Goal: Task Accomplishment & Management: Complete application form

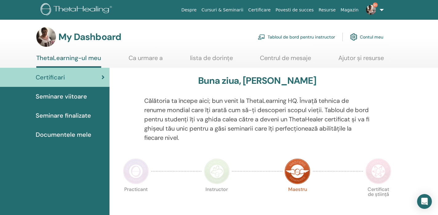
click at [100, 74] on div "Certificari" at bounding box center [55, 77] width 100 height 9
click at [101, 75] on div "Certificari" at bounding box center [55, 77] width 100 height 9
click at [294, 38] on link "Tabloul de bord pentru instructor" at bounding box center [296, 37] width 77 height 14
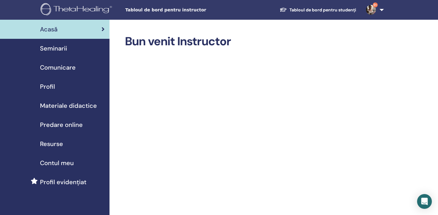
click at [67, 49] on div "Seminarii" at bounding box center [55, 48] width 100 height 9
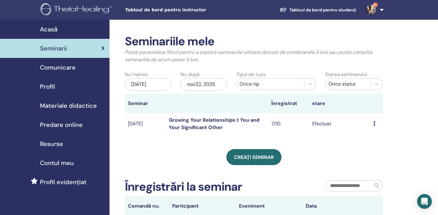
click at [212, 122] on link "Growing Your Relationships I: You and Your Significant Other" at bounding box center [214, 124] width 90 height 14
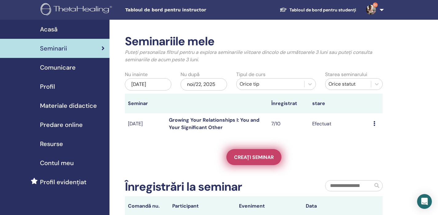
click at [261, 156] on span "Creați seminar" at bounding box center [254, 157] width 40 height 6
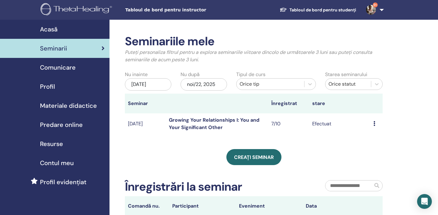
click at [95, 105] on span "Materiale didactice" at bounding box center [68, 105] width 57 height 9
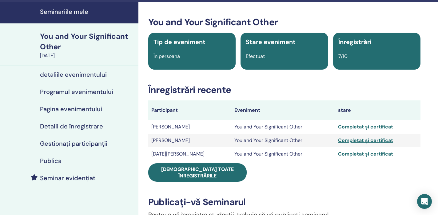
scroll to position [24, 0]
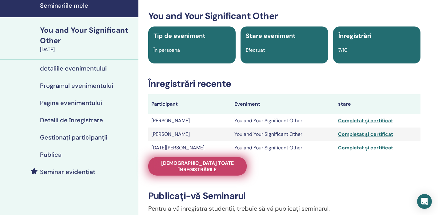
click at [220, 159] on link "Vedeți toate înregistrările" at bounding box center [197, 166] width 98 height 18
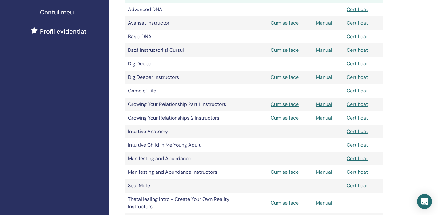
scroll to position [152, 0]
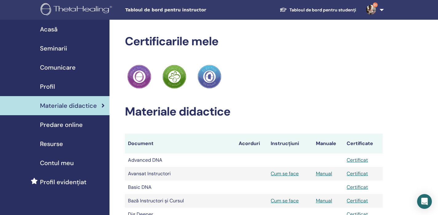
scroll to position [152, 0]
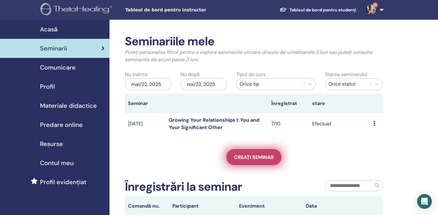
click at [254, 153] on link "Creați seminar" at bounding box center [254, 157] width 55 height 16
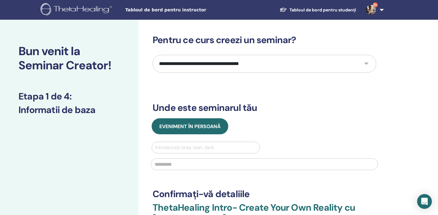
select select "*"
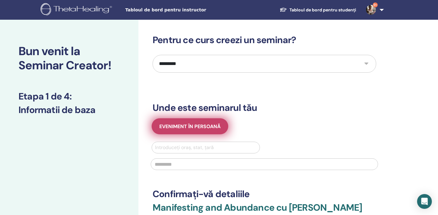
click at [191, 127] on span "Eveniment în persoană" at bounding box center [189, 126] width 61 height 6
click at [204, 124] on span "Eveniment în persoană" at bounding box center [189, 126] width 61 height 6
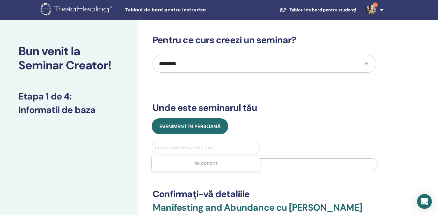
click at [190, 147] on div "Introduceți oraș, stat, țară" at bounding box center [206, 147] width 102 height 7
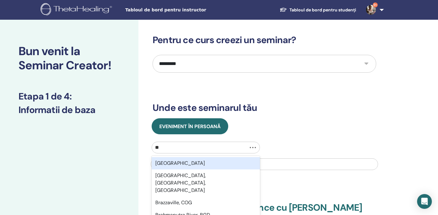
type input "*"
type input "******"
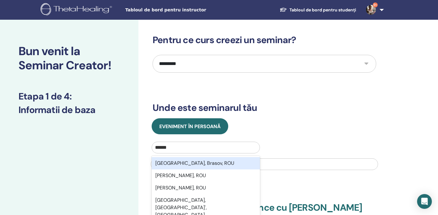
click at [191, 164] on div "Brașov, Brasov, ROU" at bounding box center [206, 163] width 108 height 12
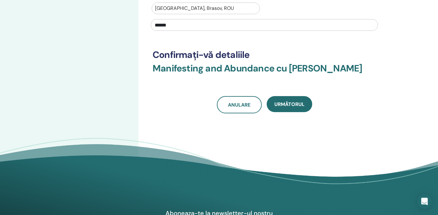
scroll to position [140, 0]
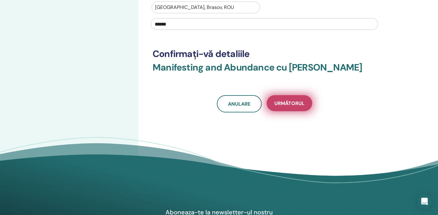
type input "******"
click at [290, 101] on span "Următorul" at bounding box center [290, 103] width 30 height 6
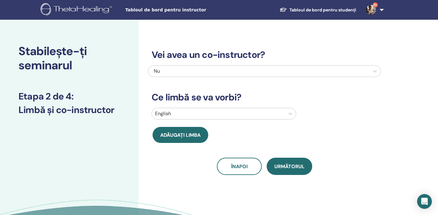
scroll to position [0, 0]
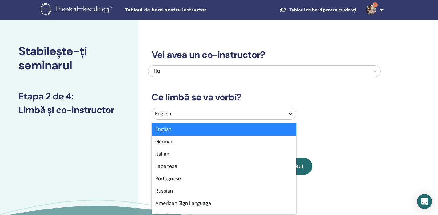
click at [290, 114] on icon at bounding box center [291, 114] width 4 height 2
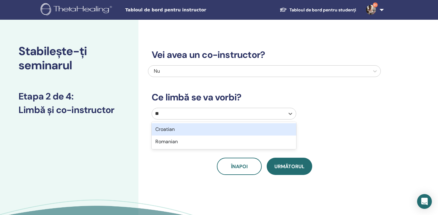
type input "***"
click at [173, 129] on div "Romanian" at bounding box center [224, 129] width 145 height 12
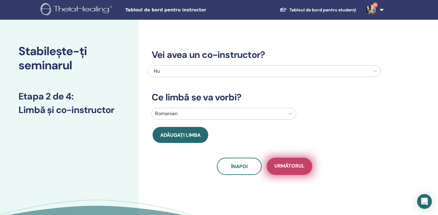
click at [287, 166] on span "Următorul" at bounding box center [290, 167] width 30 height 8
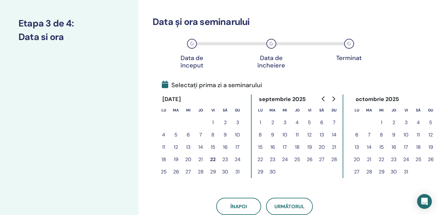
click at [322, 123] on button "6" at bounding box center [322, 122] width 12 height 12
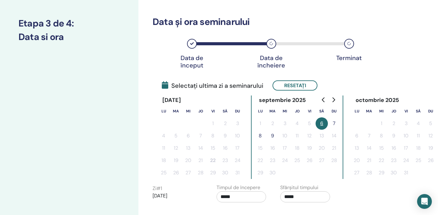
click at [336, 123] on button "7" at bounding box center [334, 123] width 12 height 12
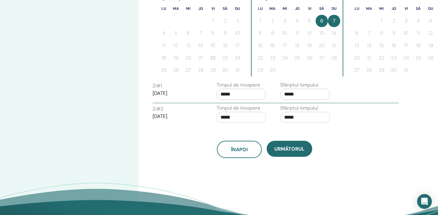
scroll to position [179, 0]
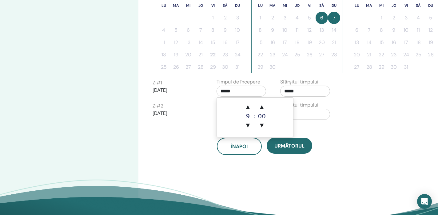
click at [238, 91] on input "*****" at bounding box center [242, 91] width 50 height 11
click at [247, 105] on span "▲" at bounding box center [248, 107] width 12 height 12
type input "*****"
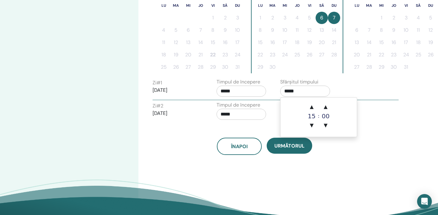
click at [301, 92] on input "*****" at bounding box center [305, 91] width 50 height 11
click at [312, 106] on span "▲" at bounding box center [312, 107] width 12 height 12
type input "*****"
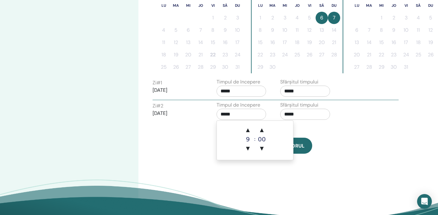
click at [224, 117] on input "*****" at bounding box center [242, 114] width 50 height 11
click at [249, 127] on span "▲" at bounding box center [248, 130] width 12 height 12
type input "*****"
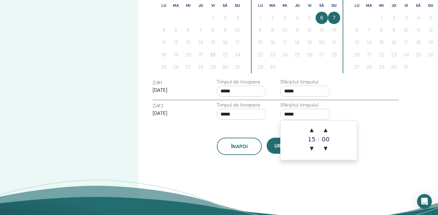
click at [291, 114] on input "*****" at bounding box center [305, 114] width 50 height 11
click at [312, 129] on span "▲" at bounding box center [312, 130] width 12 height 12
click at [311, 129] on span "▲" at bounding box center [312, 130] width 12 height 12
type input "*****"
click at [352, 168] on div "Fus orar Fus orar (GMT-8) US/Alaska Data și ora seminarului Data de început Dat…" at bounding box center [284, 41] width 292 height 400
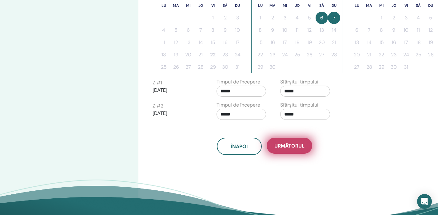
click at [292, 146] on span "Următorul" at bounding box center [290, 145] width 30 height 6
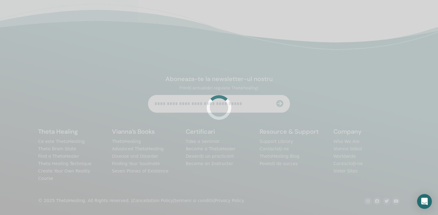
scroll to position [145, 0]
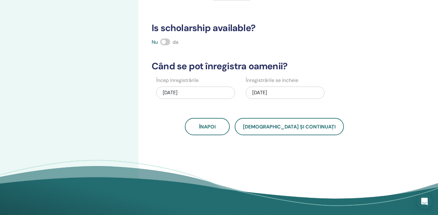
drag, startPoint x: 164, startPoint y: 40, endPoint x: 174, endPoint y: 41, distance: 10.5
click at [174, 41] on div "Nu da" at bounding box center [264, 41] width 233 height 7
click at [174, 41] on span "da" at bounding box center [176, 42] width 6 height 6
click at [177, 44] on span "da" at bounding box center [176, 42] width 6 height 6
drag, startPoint x: 164, startPoint y: 40, endPoint x: 174, endPoint y: 41, distance: 10.0
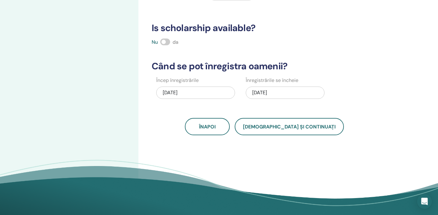
click at [174, 41] on div "Nu da" at bounding box center [264, 41] width 233 height 7
click at [339, 73] on div "Câte persoane pot participa? Număr de locuri * Cat va fi Pretul? Valută Preț Ta…" at bounding box center [264, 13] width 233 height 246
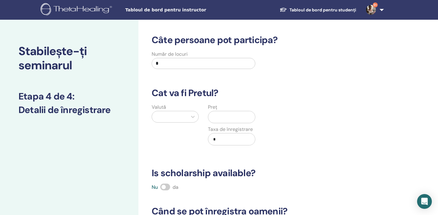
scroll to position [0, 0]
click at [189, 64] on input "*" at bounding box center [204, 63] width 104 height 11
type input "**"
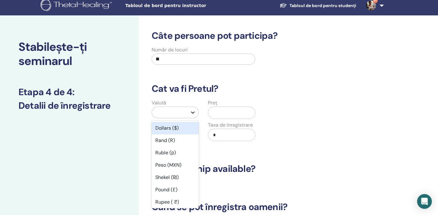
click at [191, 116] on div at bounding box center [192, 112] width 11 height 11
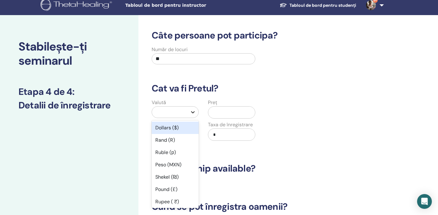
scroll to position [5, 0]
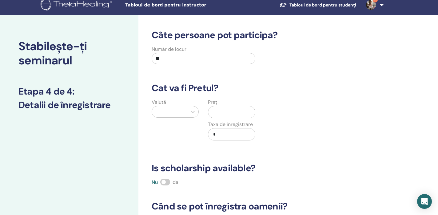
click at [221, 113] on input "text" at bounding box center [233, 112] width 44 height 12
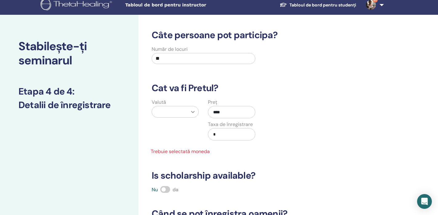
type input "****"
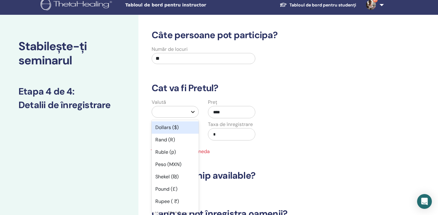
click at [194, 110] on icon at bounding box center [193, 112] width 6 height 6
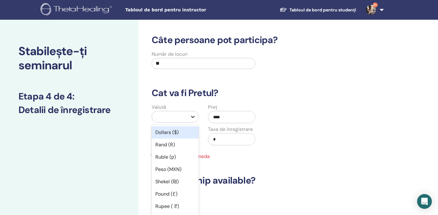
scroll to position [0, 0]
click at [178, 114] on div at bounding box center [169, 116] width 29 height 9
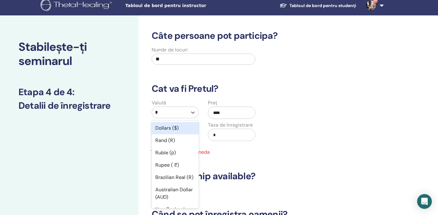
scroll to position [5, 0]
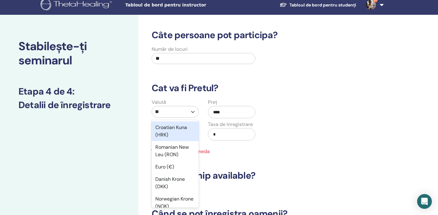
type input "***"
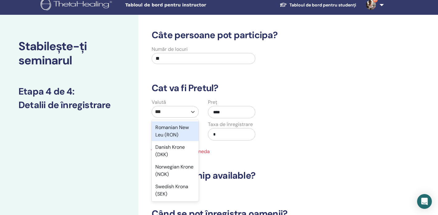
click at [170, 136] on div "Romanian New Leu (RON)" at bounding box center [175, 131] width 47 height 20
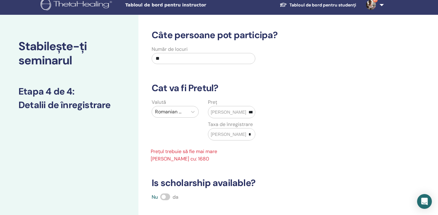
click at [246, 112] on input "****" at bounding box center [250, 112] width 9 height 12
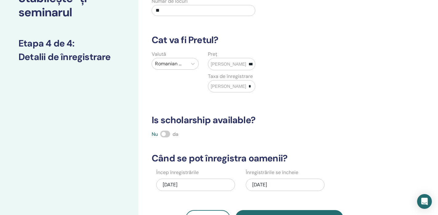
scroll to position [54, 0]
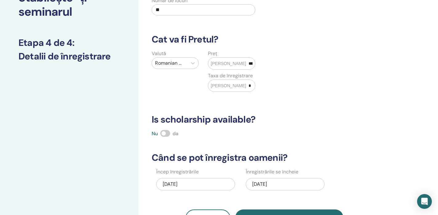
type input "****"
click at [175, 134] on span "da" at bounding box center [176, 133] width 6 height 6
drag, startPoint x: 165, startPoint y: 131, endPoint x: 171, endPoint y: 132, distance: 6.2
click at [171, 132] on div "Nu da" at bounding box center [264, 133] width 233 height 7
click at [165, 131] on span at bounding box center [165, 133] width 10 height 7
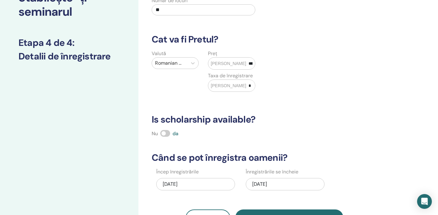
click at [165, 131] on span at bounding box center [165, 133] width 10 height 7
click at [164, 131] on span at bounding box center [165, 133] width 10 height 7
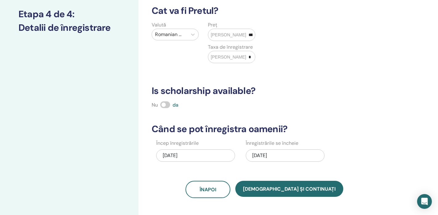
scroll to position [102, 0]
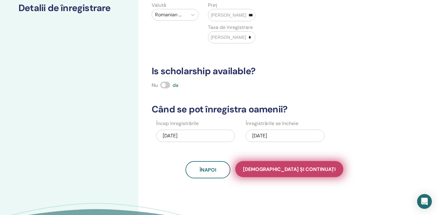
click at [291, 168] on span "Salvați și continuați" at bounding box center [289, 169] width 93 height 6
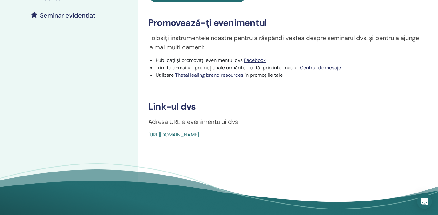
scroll to position [181, 0]
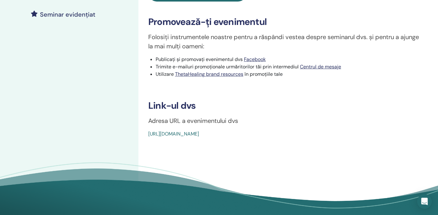
click at [285, 134] on div "[URL][DOMAIN_NAME]" at bounding box center [261, 133] width 227 height 7
click at [199, 134] on link "[URL][DOMAIN_NAME]" at bounding box center [173, 133] width 51 height 6
click at [199, 135] on link "[URL][DOMAIN_NAME]" at bounding box center [173, 133] width 51 height 6
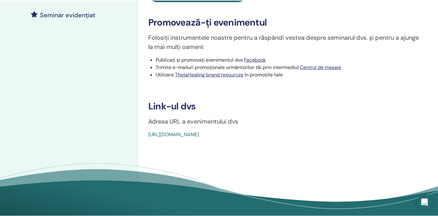
scroll to position [241, 0]
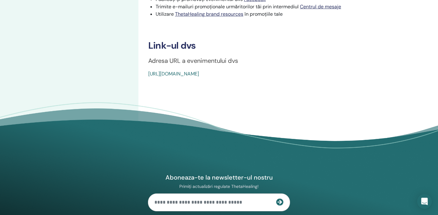
drag, startPoint x: 149, startPoint y: 73, endPoint x: 162, endPoint y: 72, distance: 12.9
drag, startPoint x: 283, startPoint y: 73, endPoint x: 282, endPoint y: 68, distance: 4.5
click at [199, 74] on link "[URL][DOMAIN_NAME]" at bounding box center [173, 73] width 51 height 6
click at [152, 72] on link "[URL][DOMAIN_NAME]" at bounding box center [173, 73] width 51 height 6
drag, startPoint x: 287, startPoint y: 72, endPoint x: 156, endPoint y: 69, distance: 131.5
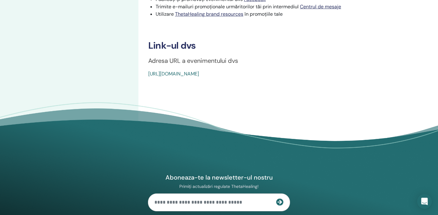
click at [199, 74] on link "[URL][DOMAIN_NAME]" at bounding box center [173, 73] width 51 height 6
click at [290, 74] on div "[URL][DOMAIN_NAME]" at bounding box center [261, 73] width 227 height 7
click at [289, 74] on div "[URL][DOMAIN_NAME]" at bounding box center [261, 73] width 227 height 7
drag, startPoint x: 285, startPoint y: 73, endPoint x: 138, endPoint y: 79, distance: 147.8
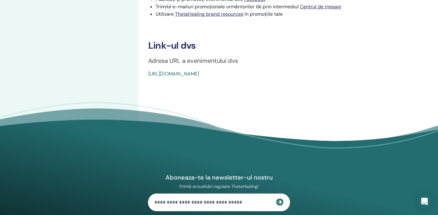
drag, startPoint x: 259, startPoint y: 109, endPoint x: 267, endPoint y: 109, distance: 7.7
click at [267, 109] on footer "Aboneaza-te la newsletter-ul nostru Primiți actualizări regulate ThetaHealing! …" at bounding box center [219, 207] width 438 height 211
drag, startPoint x: 288, startPoint y: 74, endPoint x: 161, endPoint y: 78, distance: 127.2
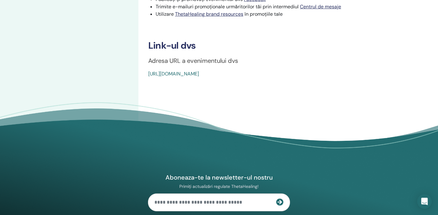
drag, startPoint x: 283, startPoint y: 73, endPoint x: 271, endPoint y: 71, distance: 12.8
drag, startPoint x: 287, startPoint y: 73, endPoint x: 172, endPoint y: 69, distance: 114.3
drag, startPoint x: 282, startPoint y: 73, endPoint x: 268, endPoint y: 73, distance: 13.5
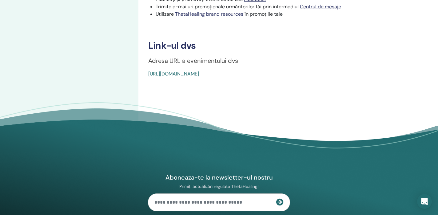
drag, startPoint x: 285, startPoint y: 70, endPoint x: 304, endPoint y: 83, distance: 23.0
drag, startPoint x: 236, startPoint y: 213, endPoint x: 278, endPoint y: 67, distance: 151.6
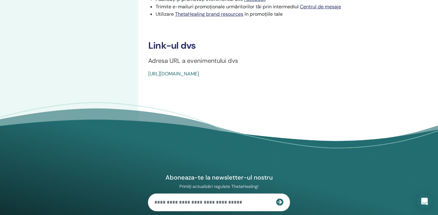
click at [279, 50] on h3 "Link-ul dvs" at bounding box center [284, 45] width 272 height 11
click at [199, 73] on link "[URL][DOMAIN_NAME]" at bounding box center [173, 73] width 51 height 6
drag, startPoint x: 286, startPoint y: 73, endPoint x: 147, endPoint y: 75, distance: 138.8
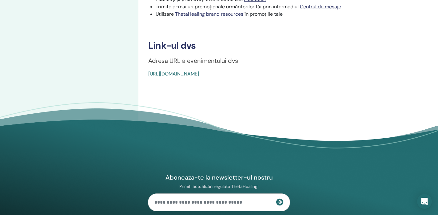
drag, startPoint x: 147, startPoint y: 74, endPoint x: 267, endPoint y: 82, distance: 120.3
click at [199, 71] on link "[URL][DOMAIN_NAME]" at bounding box center [173, 73] width 51 height 6
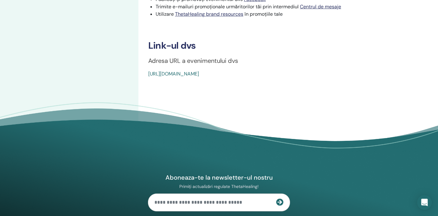
click at [184, 75] on link "[URL][DOMAIN_NAME]" at bounding box center [173, 73] width 51 height 6
drag, startPoint x: 235, startPoint y: 159, endPoint x: 297, endPoint y: 72, distance: 106.8
click at [298, 72] on div "[URL][DOMAIN_NAME]" at bounding box center [261, 73] width 227 height 7
copy link "[URL][DOMAIN_NAME]"
click at [199, 74] on link "[URL][DOMAIN_NAME]" at bounding box center [173, 73] width 51 height 6
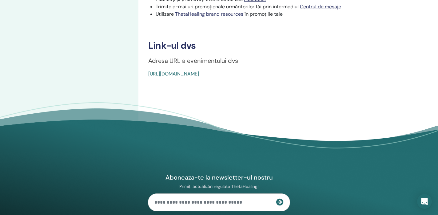
copy link "[URL][DOMAIN_NAME]"
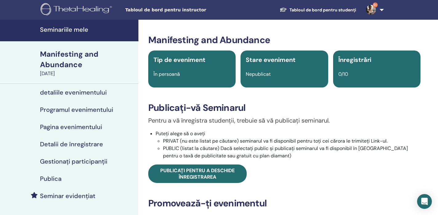
click at [163, 140] on li "PRIVAT (nu este listat pe căutare) seminarul va fi disponibil pentru toți cei c…" at bounding box center [292, 140] width 258 height 7
click at [157, 141] on li "Puteți alege să o aveți PRIVAT (nu este listat pe căutare) seminarul va fi disp…" at bounding box center [288, 145] width 265 height 30
click at [163, 140] on li "PRIVAT (nu este listat pe căutare) seminarul va fi disponibil pentru toți cei c…" at bounding box center [292, 140] width 258 height 7
click at [163, 141] on li "PRIVAT (nu este listat pe căutare) seminarul va fi disponibil pentru toți cei c…" at bounding box center [292, 140] width 258 height 7
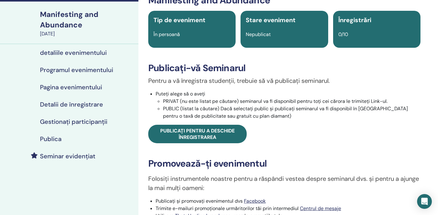
scroll to position [40, 0]
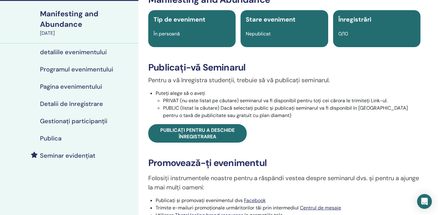
click at [163, 101] on li "PRIVAT (nu este listat pe căutare) seminarul va fi disponibil pentru toți cei c…" at bounding box center [292, 100] width 258 height 7
click at [163, 100] on li "PRIVAT (nu este listat pe căutare) seminarul va fi disponibil pentru toți cei c…" at bounding box center [292, 100] width 258 height 7
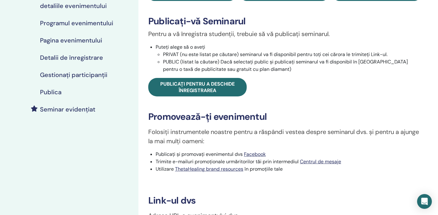
scroll to position [87, 0]
